Goal: Information Seeking & Learning: Learn about a topic

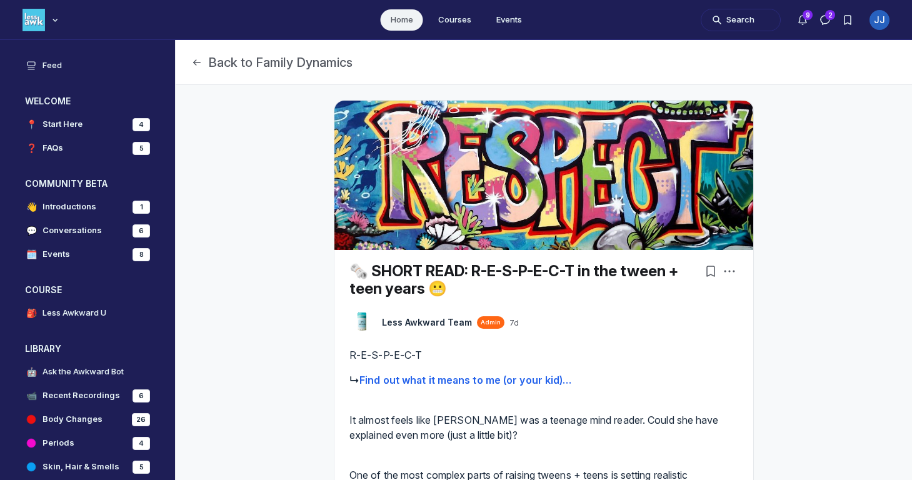
scroll to position [3564, 2395]
click at [877, 21] on div "JJ" at bounding box center [880, 20] width 20 height 20
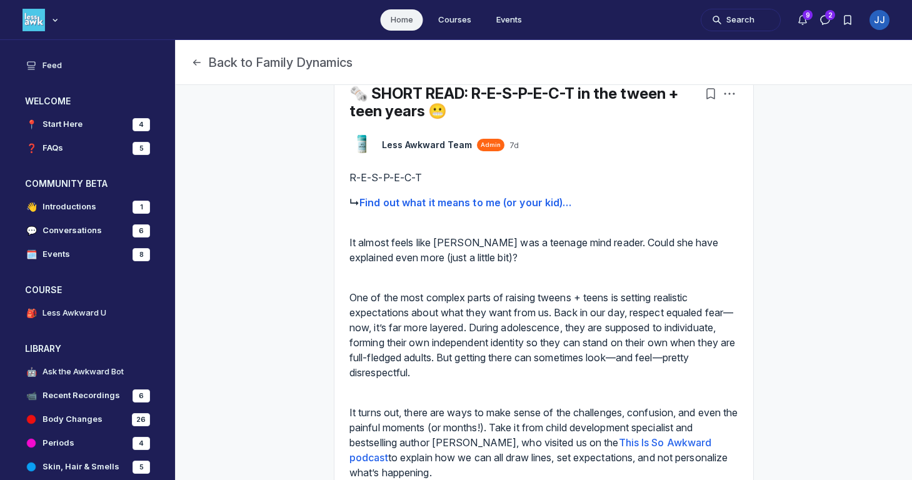
scroll to position [180, 0]
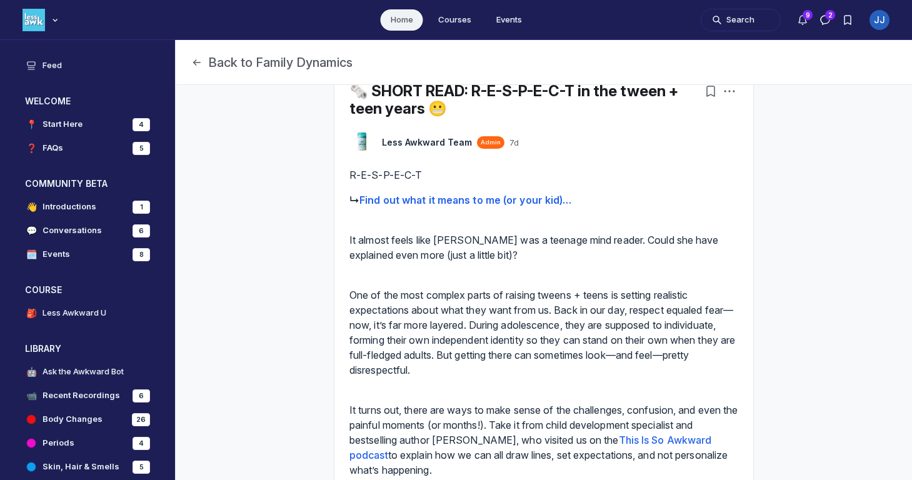
click at [495, 201] on strong "Find out what it means to me (or your kid)…" at bounding box center [466, 200] width 212 height 13
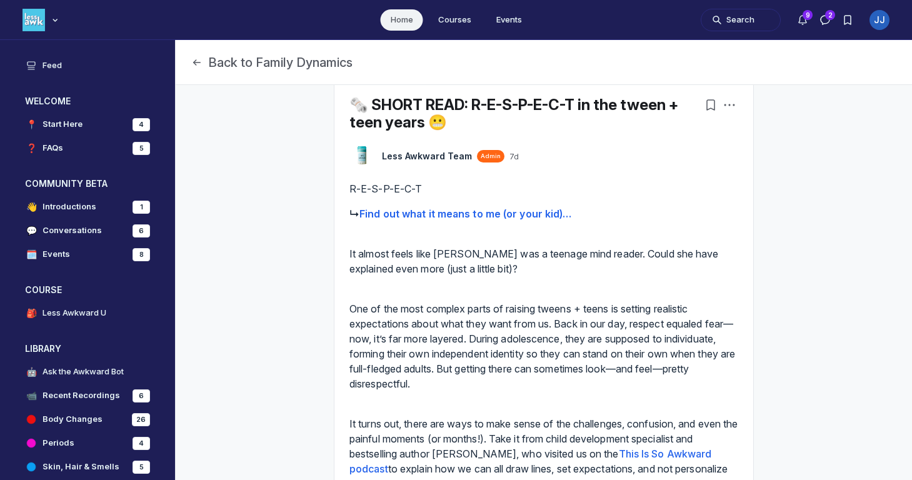
scroll to position [0, 0]
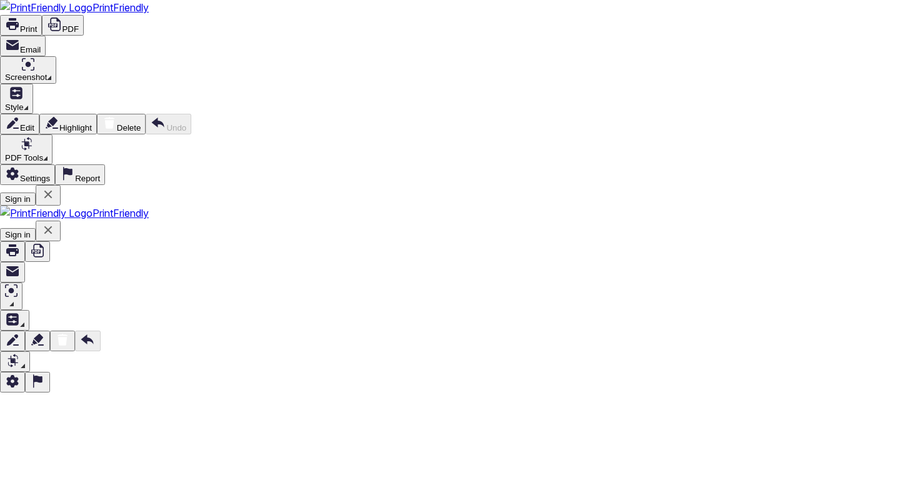
click at [114, 117] on icon at bounding box center [109, 123] width 10 height 12
click at [43, 153] on span "PDF Tools" at bounding box center [24, 157] width 38 height 9
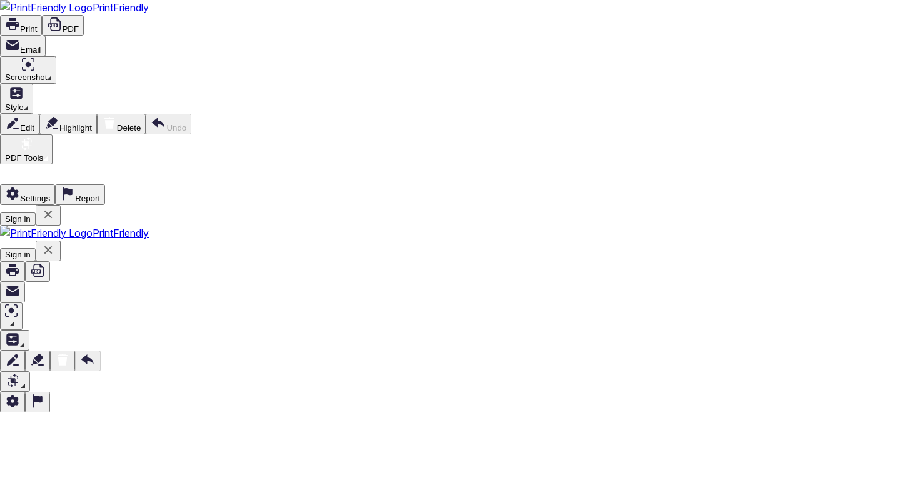
click at [43, 153] on span "PDF Tools" at bounding box center [24, 157] width 38 height 9
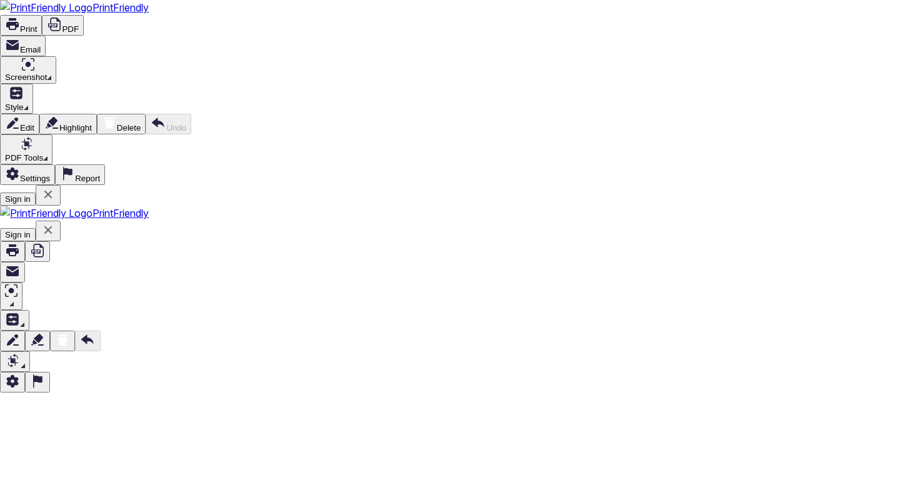
click at [33, 84] on button "Style" at bounding box center [16, 99] width 33 height 30
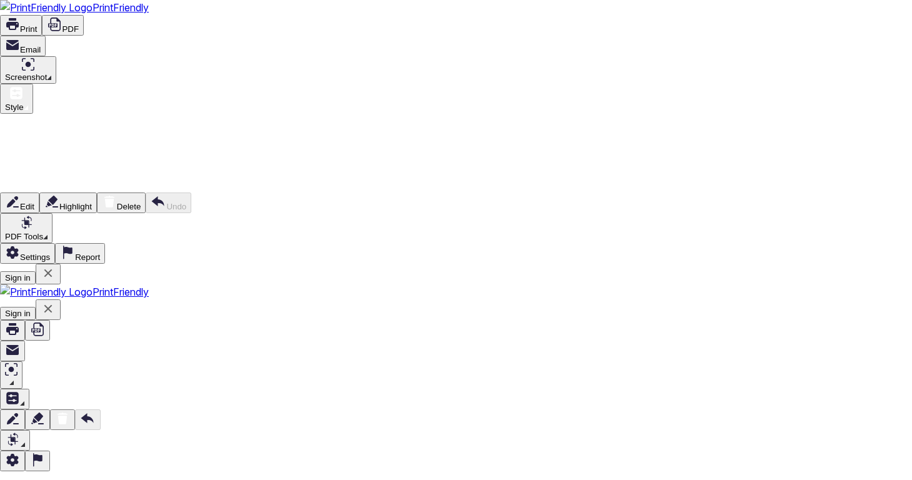
click at [702, 472] on div at bounding box center [456, 472] width 912 height 0
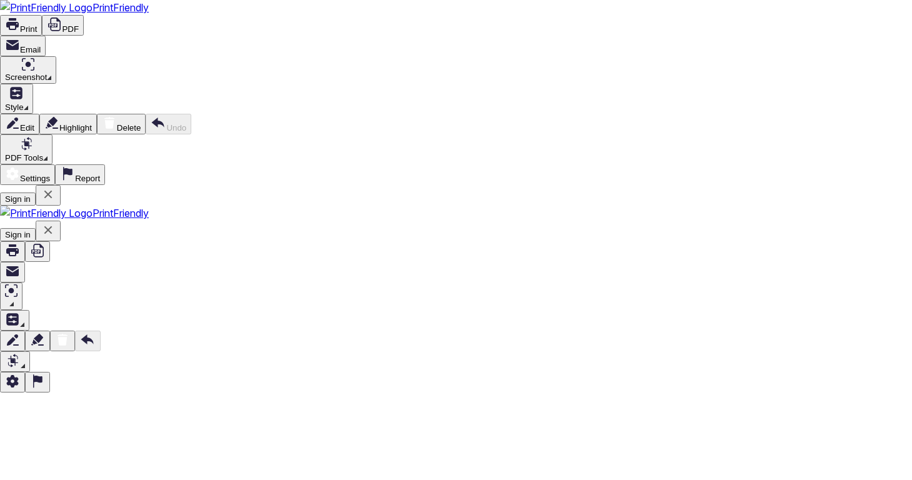
click at [19, 168] on icon at bounding box center [13, 174] width 12 height 13
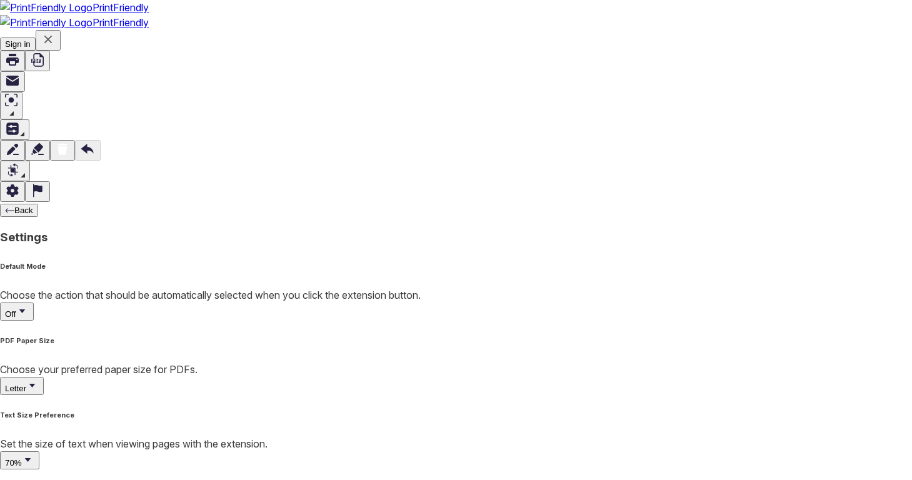
click at [34, 303] on button "Off" at bounding box center [17, 312] width 34 height 18
click at [635, 229] on div "Settings" at bounding box center [456, 238] width 912 height 18
click at [34, 303] on button "Off" at bounding box center [17, 312] width 34 height 18
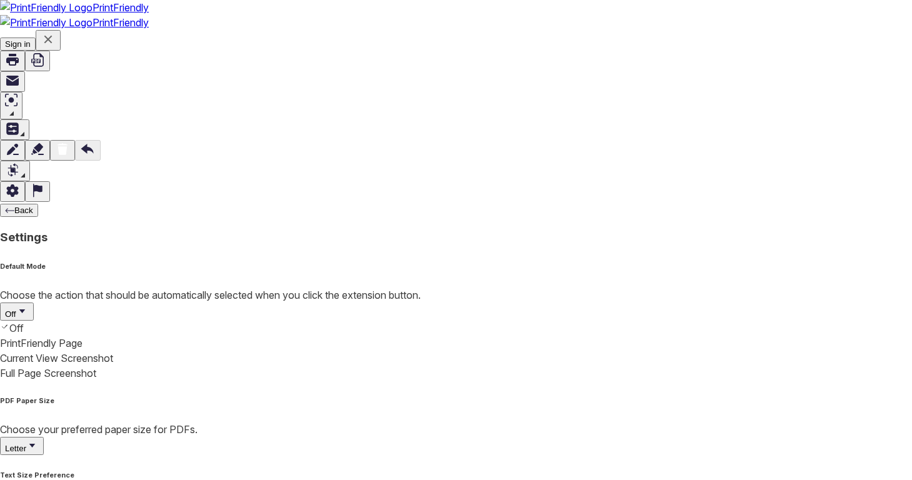
click at [611, 336] on div "PrintFriendly Page" at bounding box center [456, 343] width 912 height 15
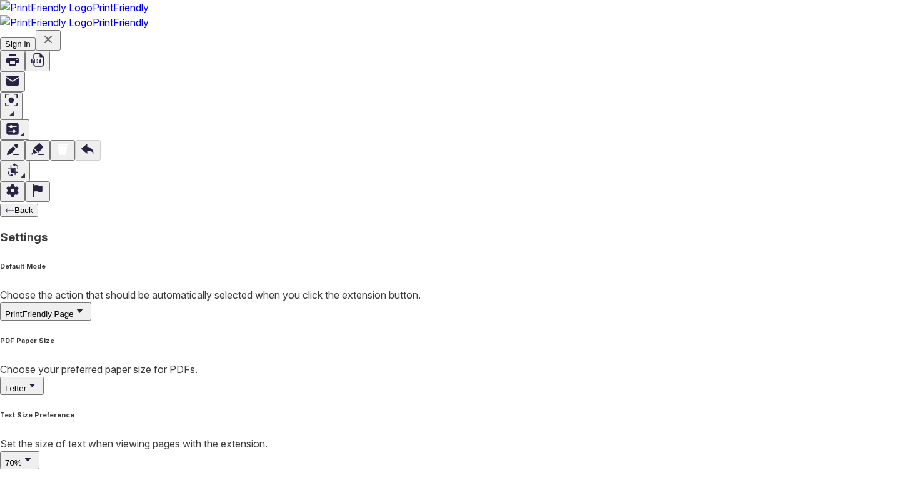
click at [74, 310] on span "PrintFriendly Page" at bounding box center [39, 314] width 69 height 9
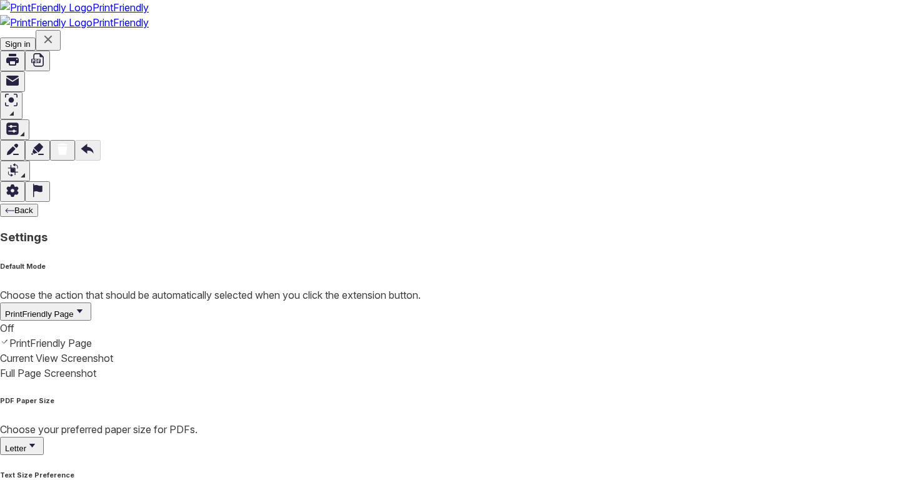
click at [625, 321] on div "Off" at bounding box center [456, 328] width 912 height 15
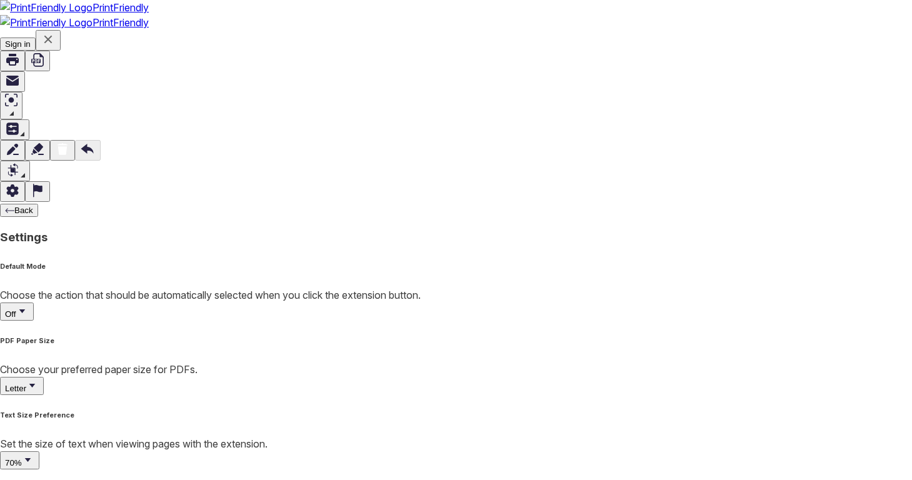
scroll to position [233, 0]
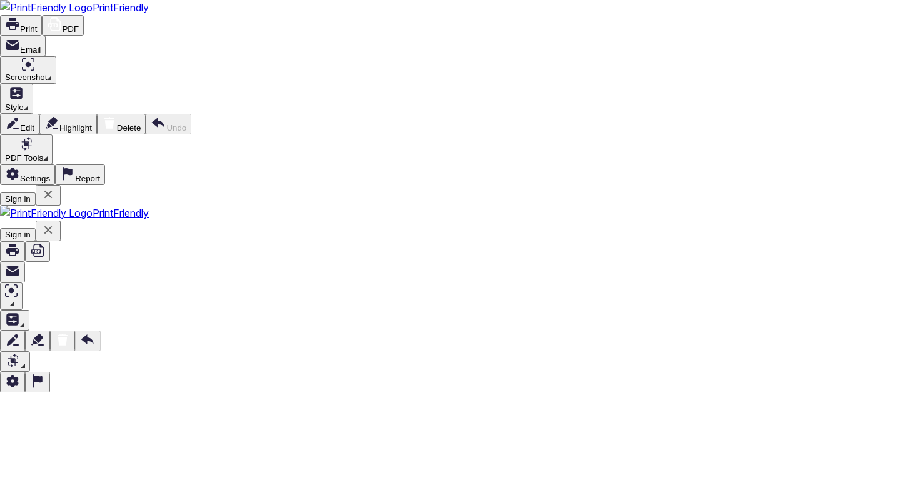
click at [61, 18] on icon at bounding box center [54, 25] width 13 height 14
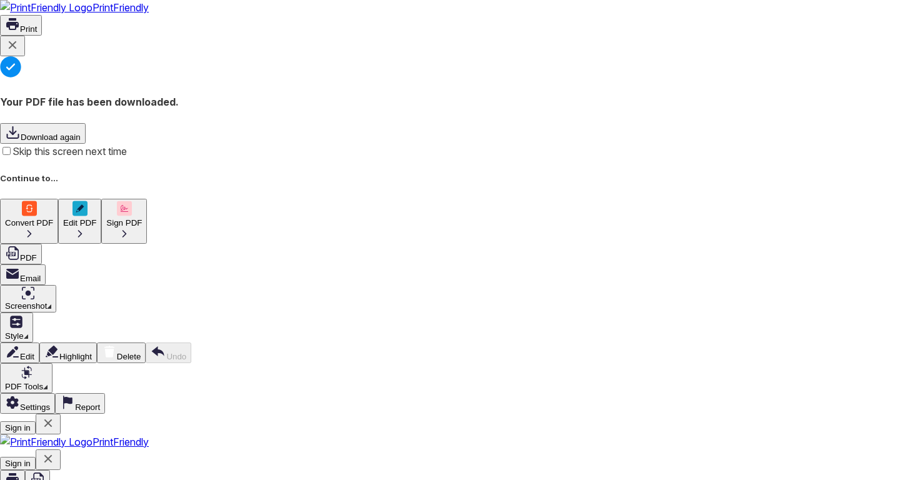
click at [20, 53] on icon at bounding box center [12, 45] width 15 height 15
